Goal: Transaction & Acquisition: Obtain resource

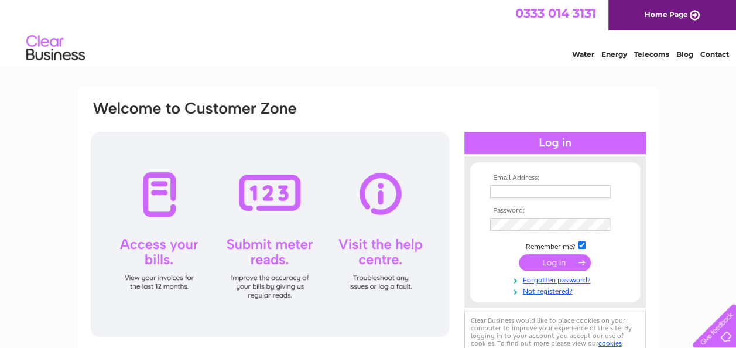
click at [506, 193] on input "text" at bounding box center [550, 191] width 121 height 13
type input "gill.locke@googlemail.com"
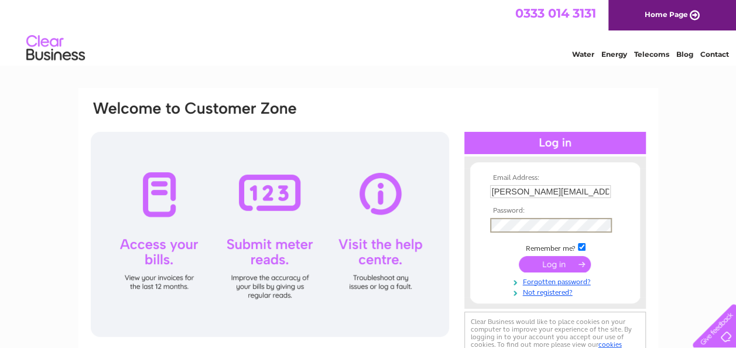
click at [518, 256] on input "submit" at bounding box center [554, 264] width 72 height 16
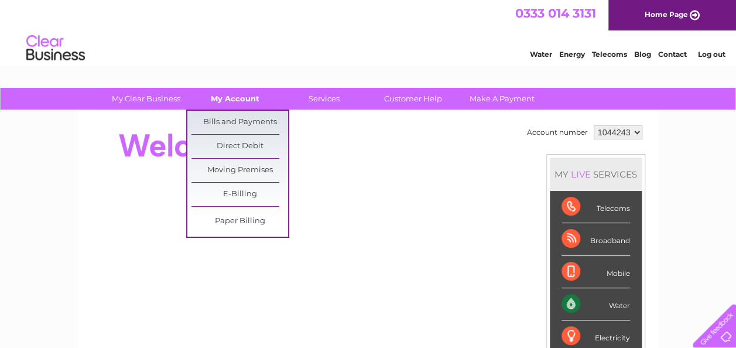
click at [242, 96] on link "My Account" at bounding box center [235, 99] width 97 height 22
click at [236, 130] on link "Bills and Payments" at bounding box center [239, 122] width 97 height 23
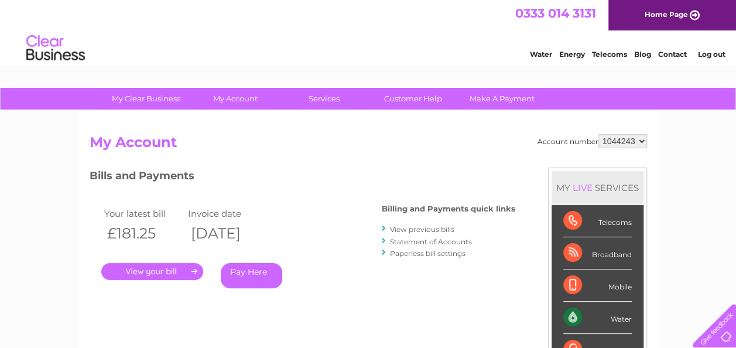
click at [164, 266] on link "." at bounding box center [152, 271] width 102 height 17
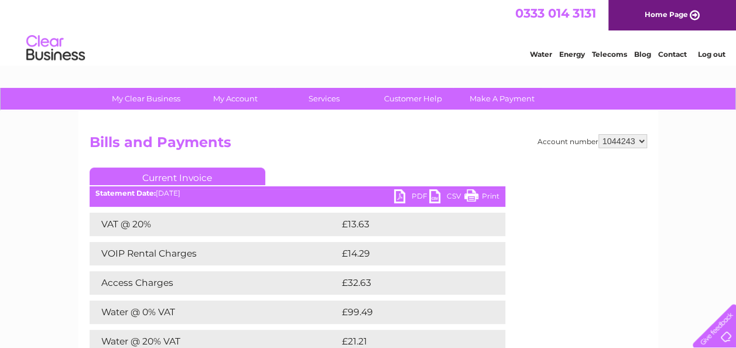
click at [446, 194] on link "CSV" at bounding box center [446, 197] width 35 height 17
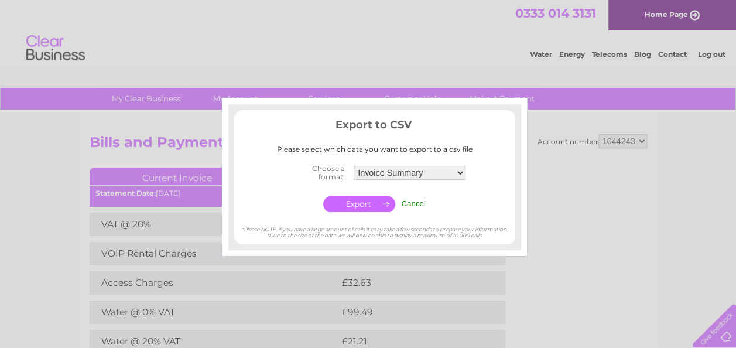
click at [456, 170] on select "Invoice Summary Service Charge Summary" at bounding box center [409, 173] width 112 height 14
click at [477, 178] on center "Choose a format: Invoice Summary Service Charge Summary Cancel" at bounding box center [374, 187] width 281 height 53
click at [418, 201] on input "Cancel" at bounding box center [413, 203] width 25 height 9
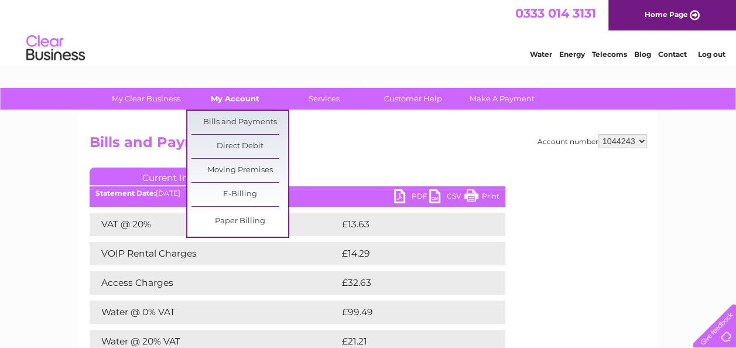
click at [238, 98] on link "My Account" at bounding box center [235, 99] width 97 height 22
click at [236, 117] on link "Bills and Payments" at bounding box center [239, 122] width 97 height 23
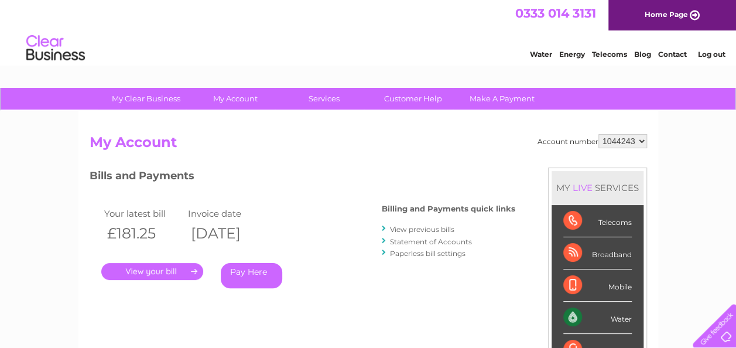
click at [418, 228] on link "View previous bills" at bounding box center [422, 229] width 64 height 9
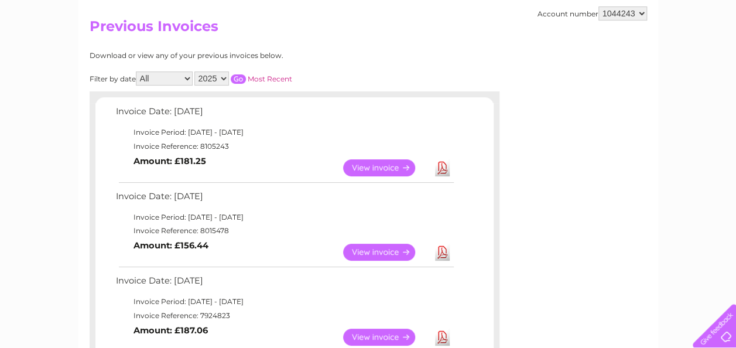
scroll to position [117, 0]
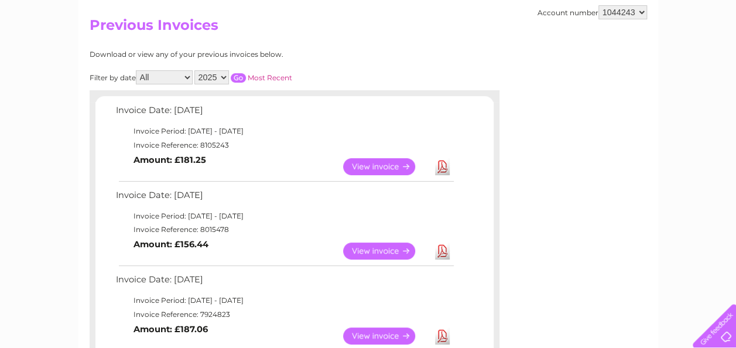
click at [369, 163] on link "View" at bounding box center [386, 166] width 86 height 17
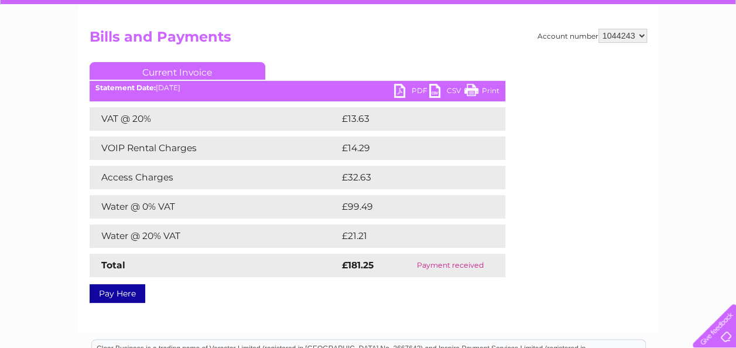
scroll to position [90, 0]
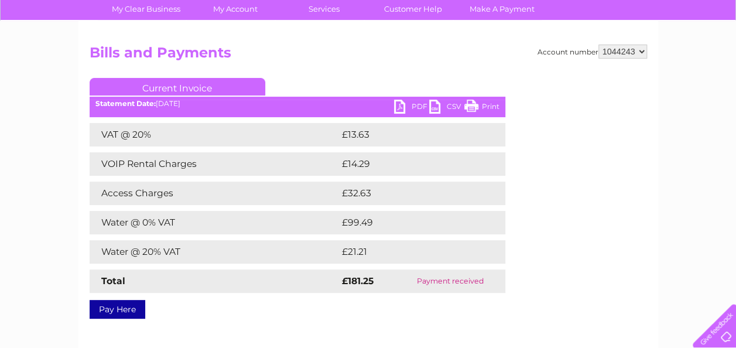
click at [397, 109] on link "PDF" at bounding box center [411, 107] width 35 height 17
